Goal: Task Accomplishment & Management: Use online tool/utility

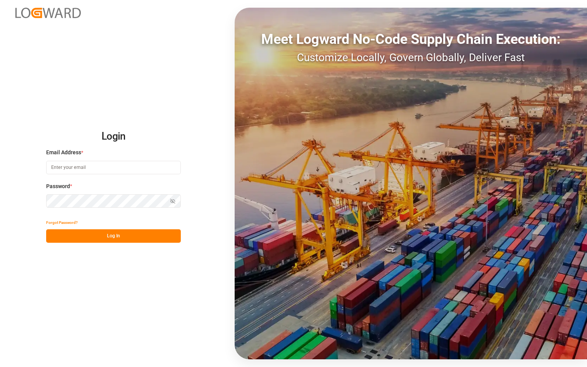
click at [77, 162] on input at bounding box center [113, 167] width 135 height 13
paste input "[EMAIL_ADDRESS][PERSON_NAME][DOMAIN_NAME]"
type input "[EMAIL_ADDRESS][PERSON_NAME][DOMAIN_NAME]"
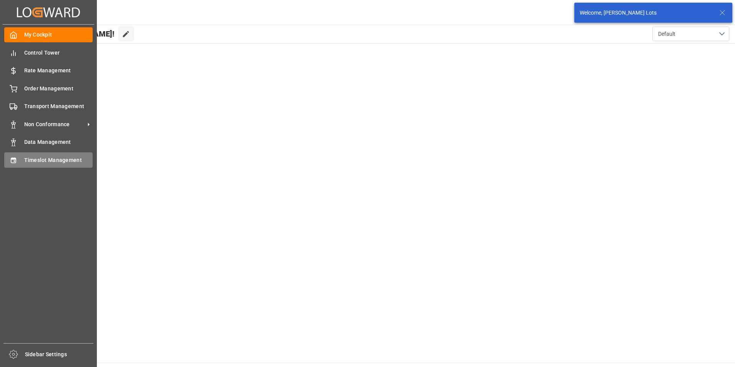
click at [55, 157] on span "Timeslot Management" at bounding box center [58, 160] width 69 height 8
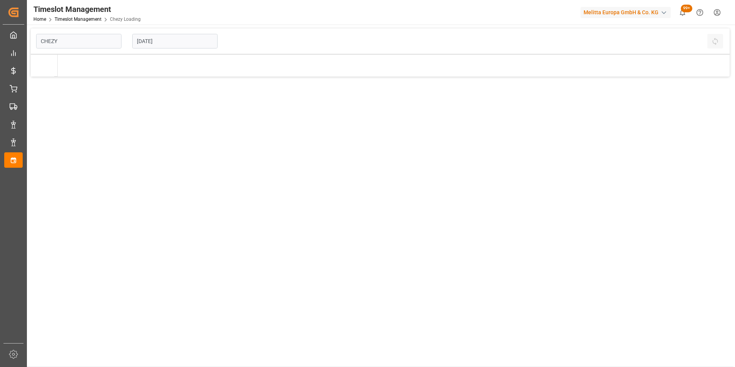
type input "Chezy Loading"
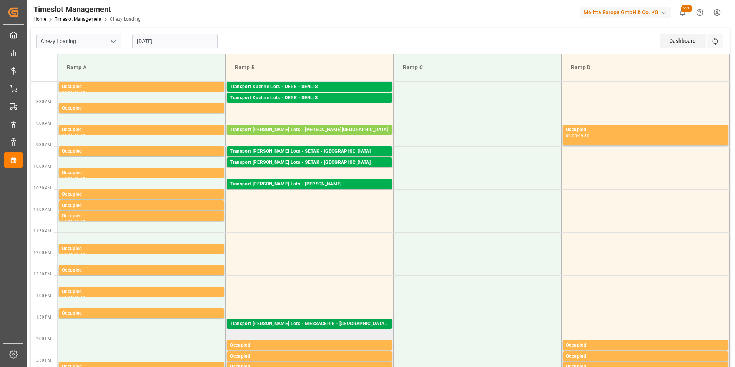
click at [348, 324] on div "Transport [PERSON_NAME] Lots - MESSAGERIE - [GEOGRAPHIC_DATA][PERSON_NAME]" at bounding box center [309, 324] width 159 height 8
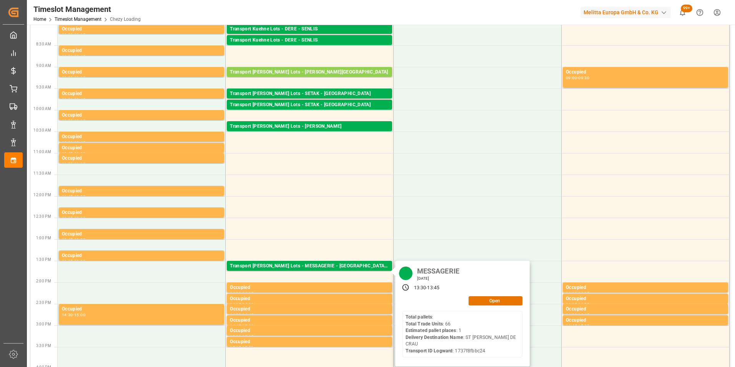
scroll to position [192, 0]
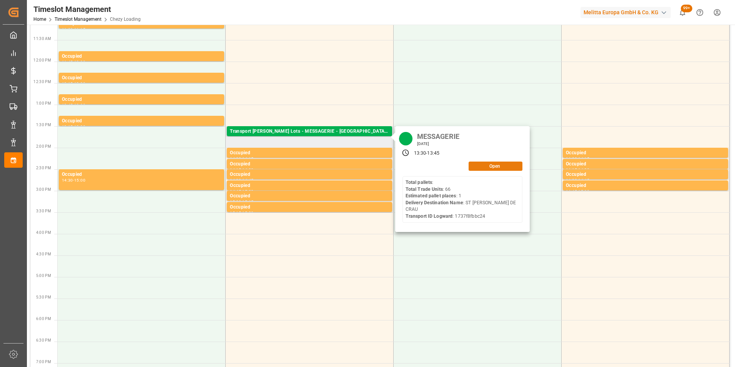
click at [491, 166] on button "Open" at bounding box center [496, 165] width 54 height 9
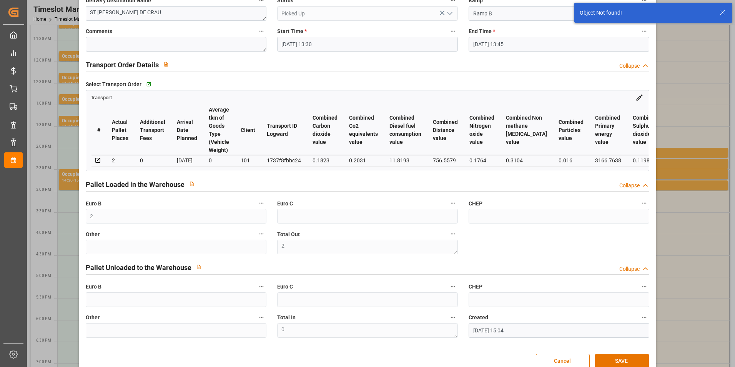
scroll to position [100, 0]
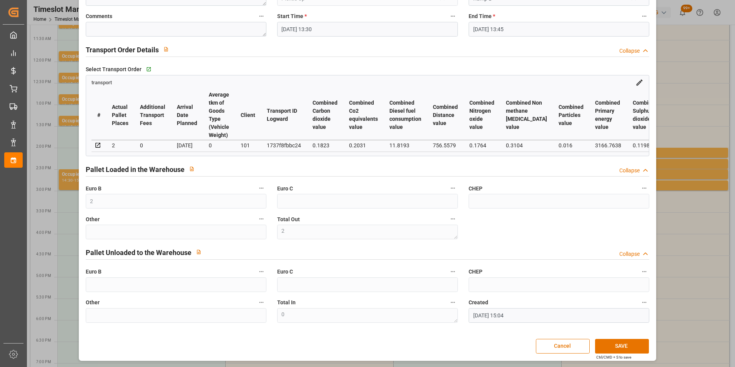
drag, startPoint x: 118, startPoint y: 156, endPoint x: 166, endPoint y: 154, distance: 47.7
click at [165, 154] on div "transport # Actual Pallet Places Additional Transport Fees Arrival Date Planned…" at bounding box center [368, 115] width 564 height 81
click at [437, 366] on html "Created by potrace 1.15, written by [PERSON_NAME] [DATE]-[DATE] Created by potr…" at bounding box center [367, 183] width 735 height 367
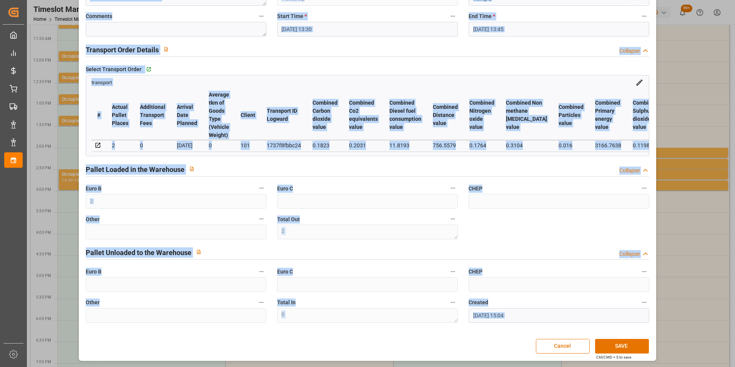
click at [578, 61] on div "Select Transport Order   Go to transport Grid transport # Actual Pallet Places …" at bounding box center [367, 110] width 575 height 98
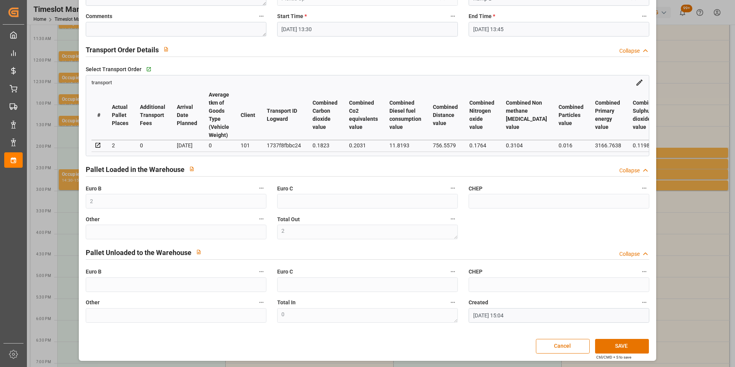
click at [586, 94] on div "Update Appointment code 4757d981b5e2 Trucking company * MESSAGERIE Business Par…" at bounding box center [367, 183] width 735 height 367
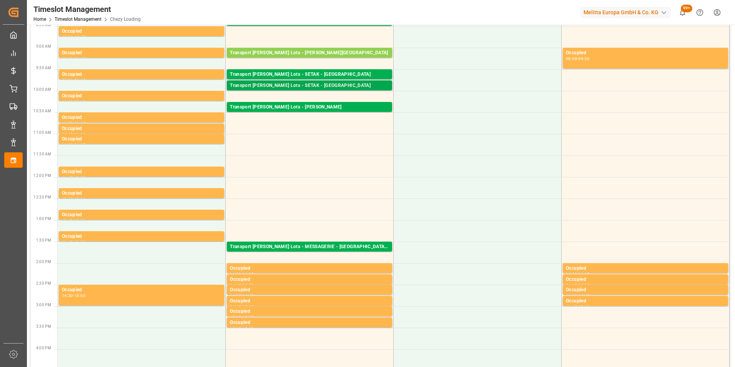
scroll to position [0, 0]
